Goal: Check status: Check status

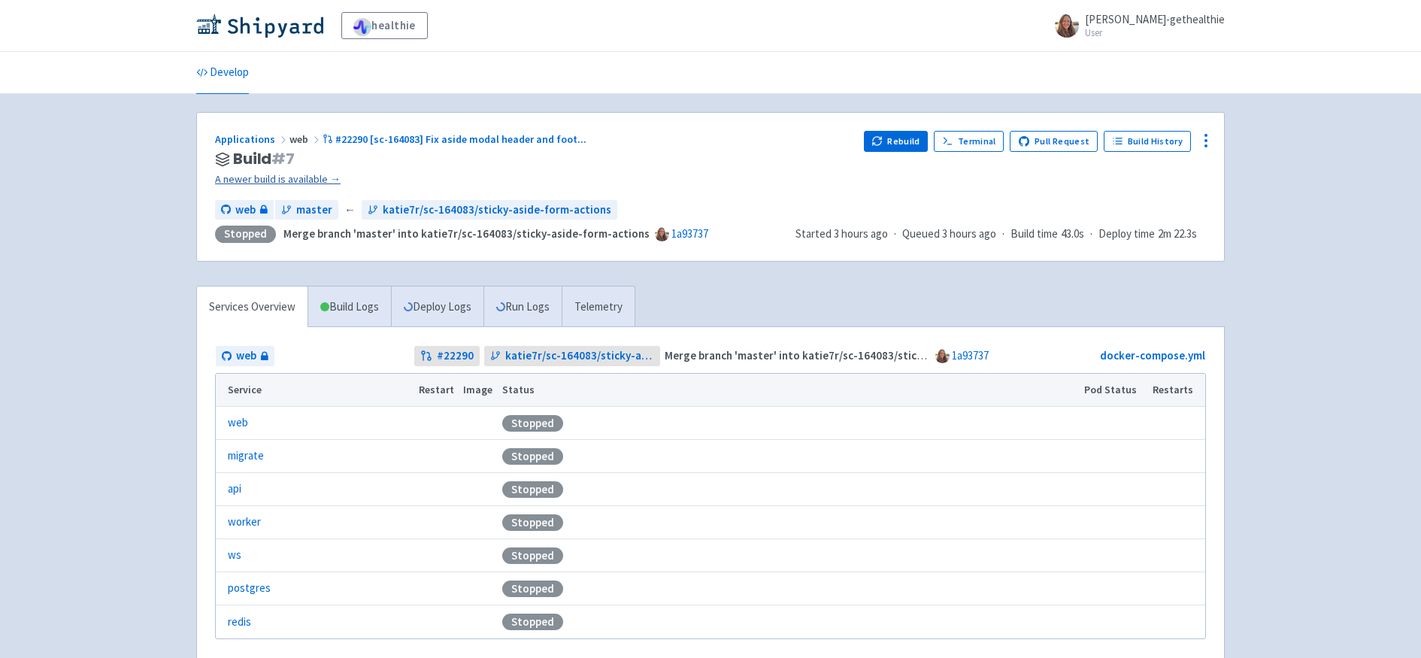
click at [274, 176] on link "A newer build is available →" at bounding box center [533, 179] width 637 height 17
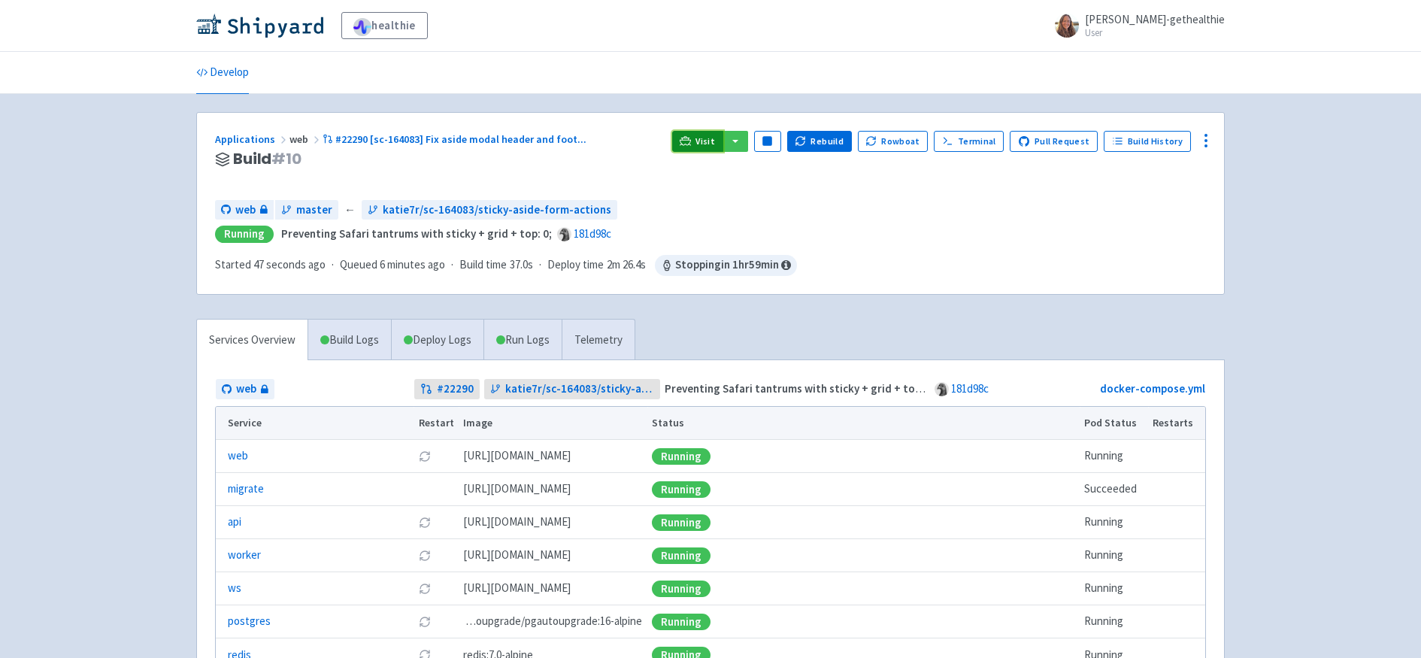
click at [697, 148] on link "Visit" at bounding box center [697, 141] width 51 height 21
